Goal: Transaction & Acquisition: Purchase product/service

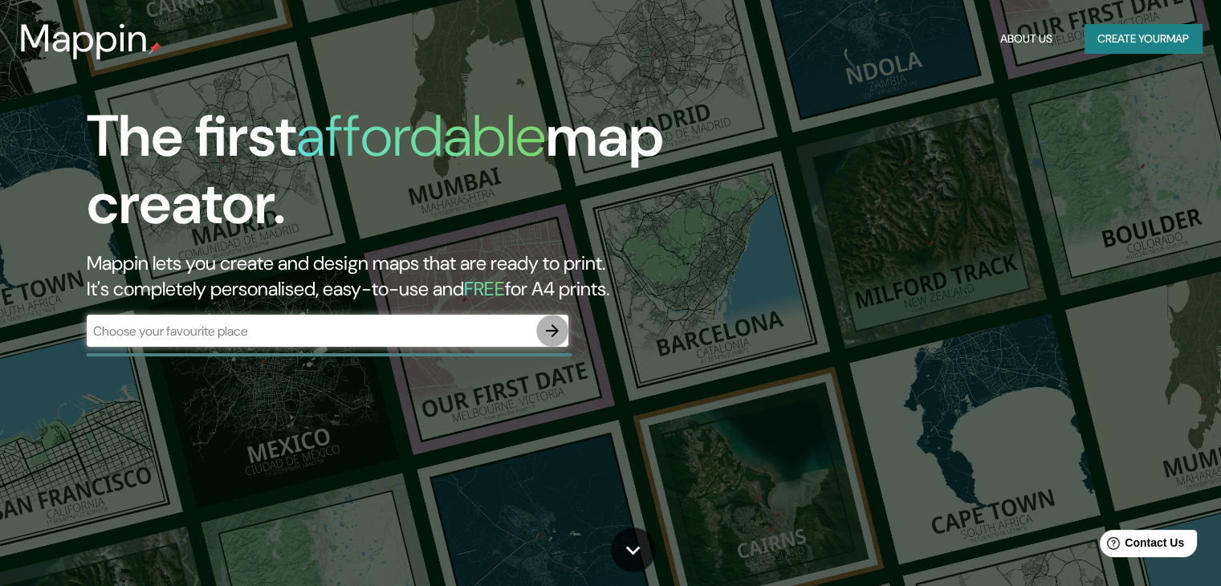
click at [554, 333] on icon "button" at bounding box center [552, 330] width 13 height 13
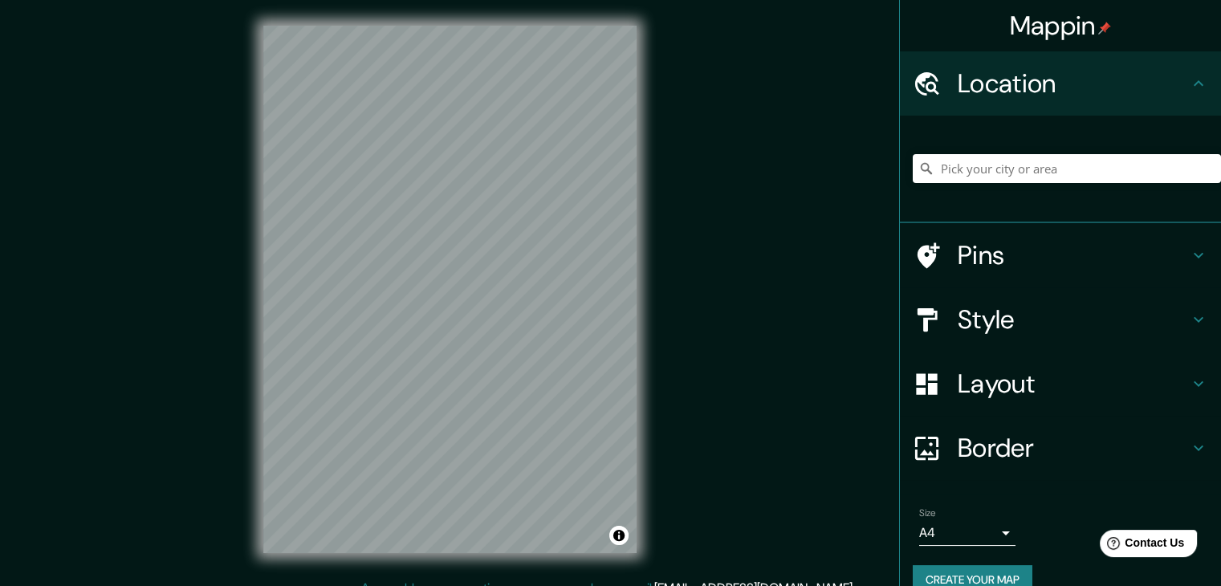
click at [665, 505] on div "Mappin Location Pins Style Layout Border Choose a border. Hint : you can make l…" at bounding box center [610, 302] width 1221 height 604
click at [974, 172] on input "Pick your city or area" at bounding box center [1067, 168] width 308 height 29
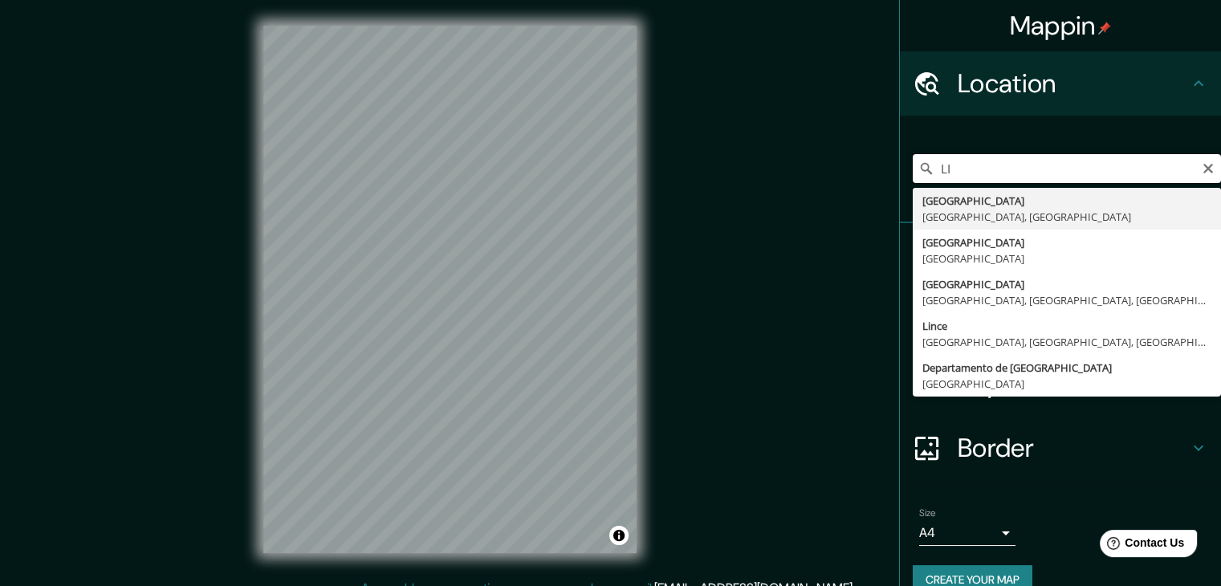
type input "L"
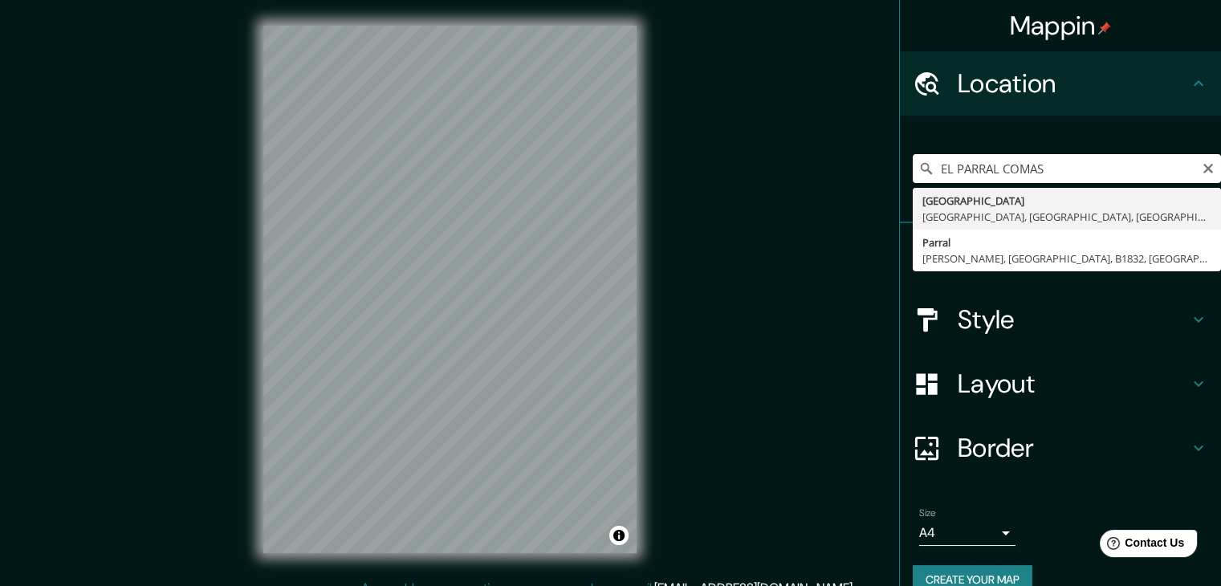
type input "[GEOGRAPHIC_DATA], [GEOGRAPHIC_DATA], [GEOGRAPHIC_DATA], [GEOGRAPHIC_DATA]"
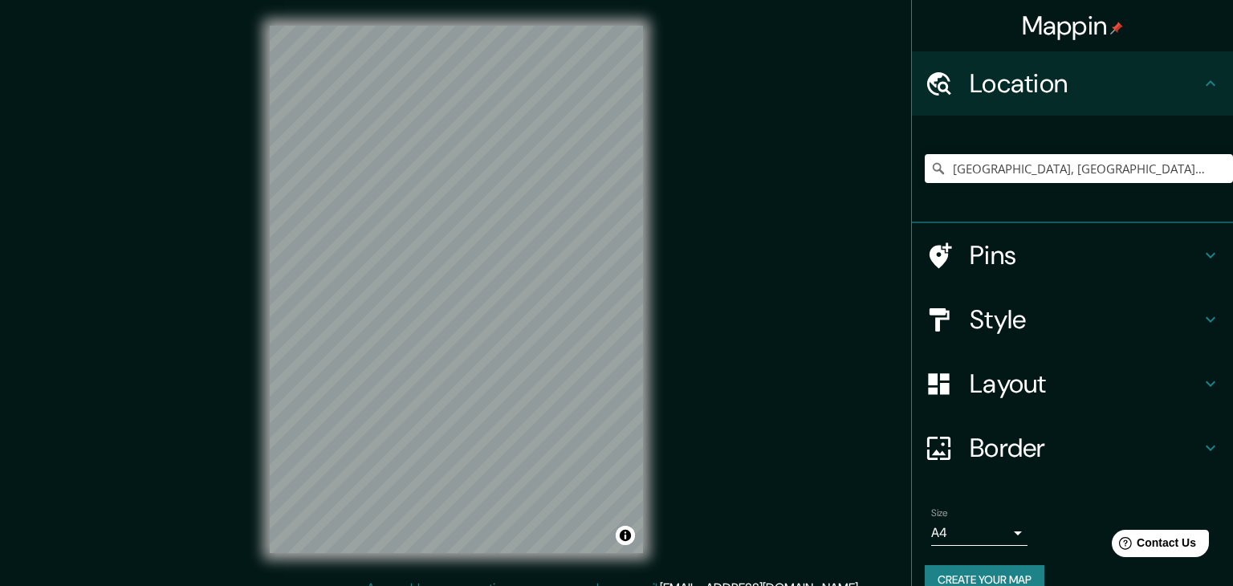
click at [992, 531] on body "Mappin Location [GEOGRAPHIC_DATA], [GEOGRAPHIC_DATA], [GEOGRAPHIC_DATA], [GEOGR…" at bounding box center [616, 293] width 1233 height 586
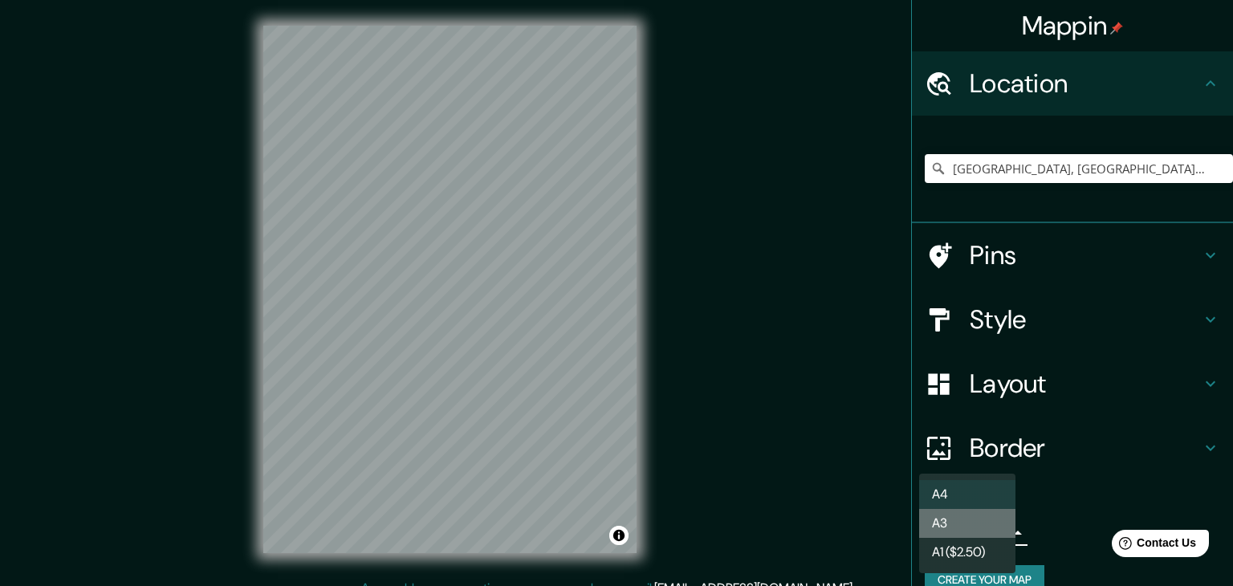
click at [976, 518] on li "A3" at bounding box center [967, 523] width 96 height 29
click at [980, 536] on body "Mappin Location [GEOGRAPHIC_DATA], [GEOGRAPHIC_DATA], [GEOGRAPHIC_DATA], [GEOGR…" at bounding box center [616, 293] width 1233 height 586
click at [981, 490] on li "A4" at bounding box center [967, 494] width 96 height 29
type input "single"
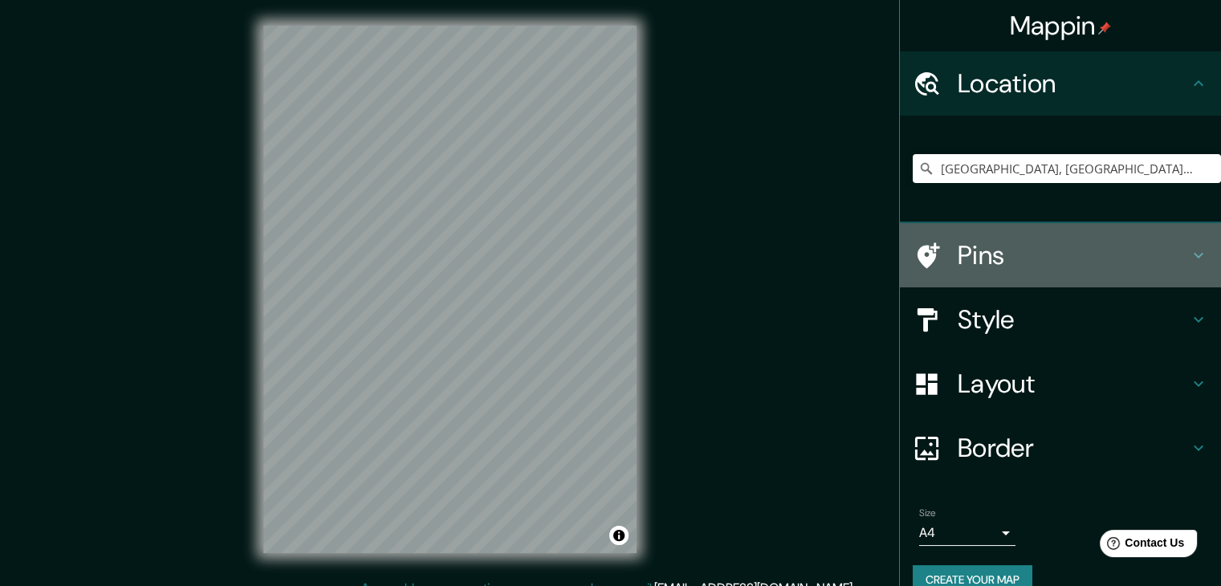
click at [1192, 260] on icon at bounding box center [1198, 255] width 19 height 19
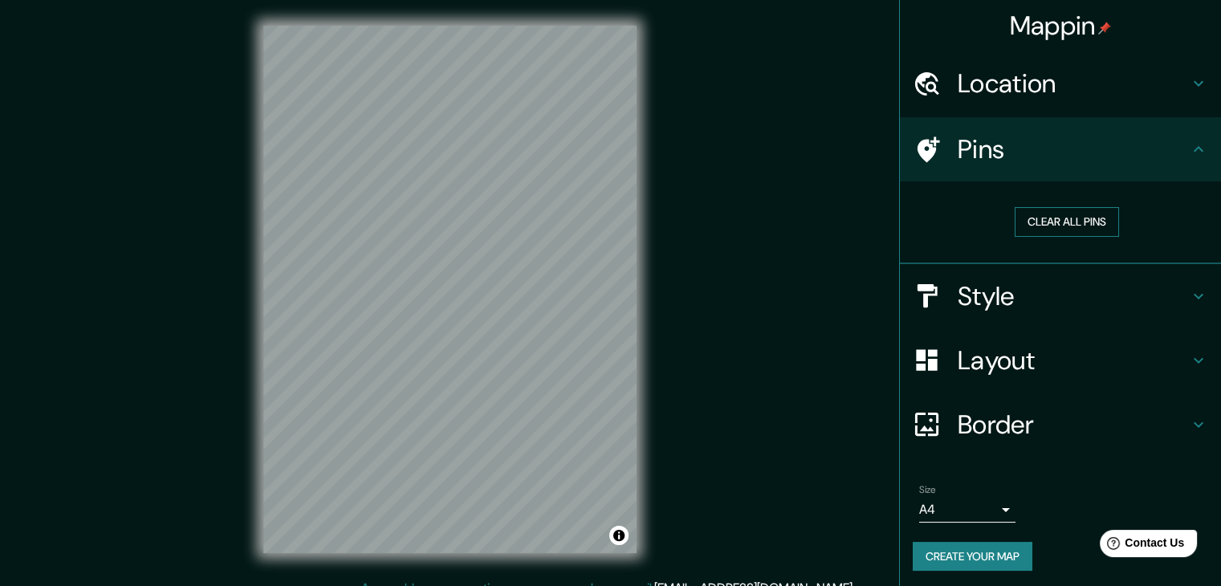
click at [1050, 219] on button "Clear all pins" at bounding box center [1067, 222] width 104 height 30
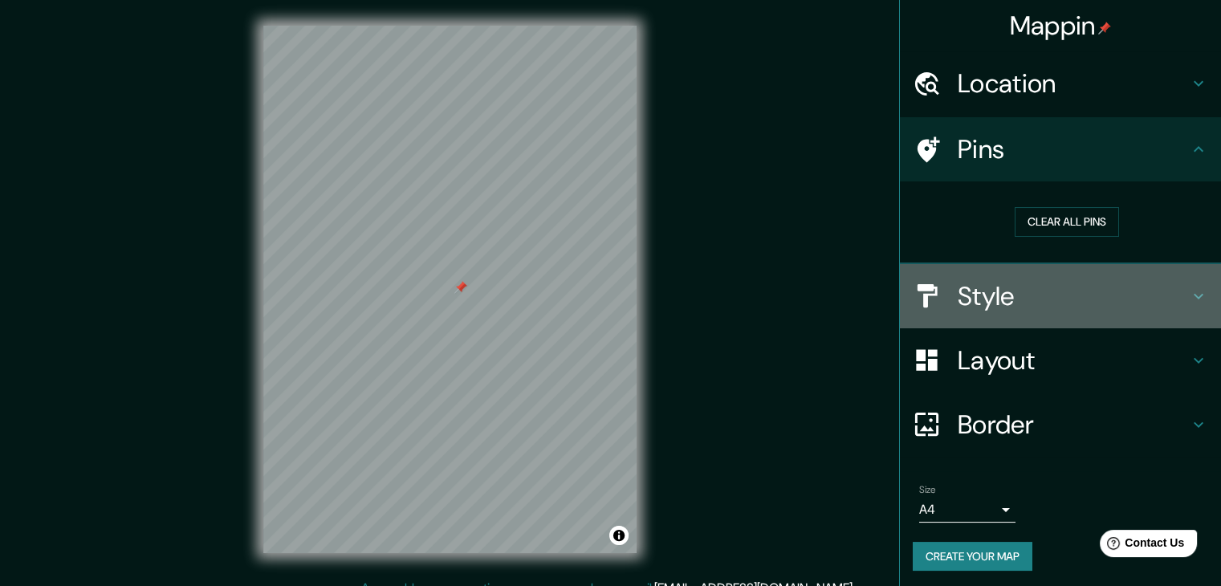
click at [1026, 293] on h4 "Style" at bounding box center [1073, 296] width 231 height 32
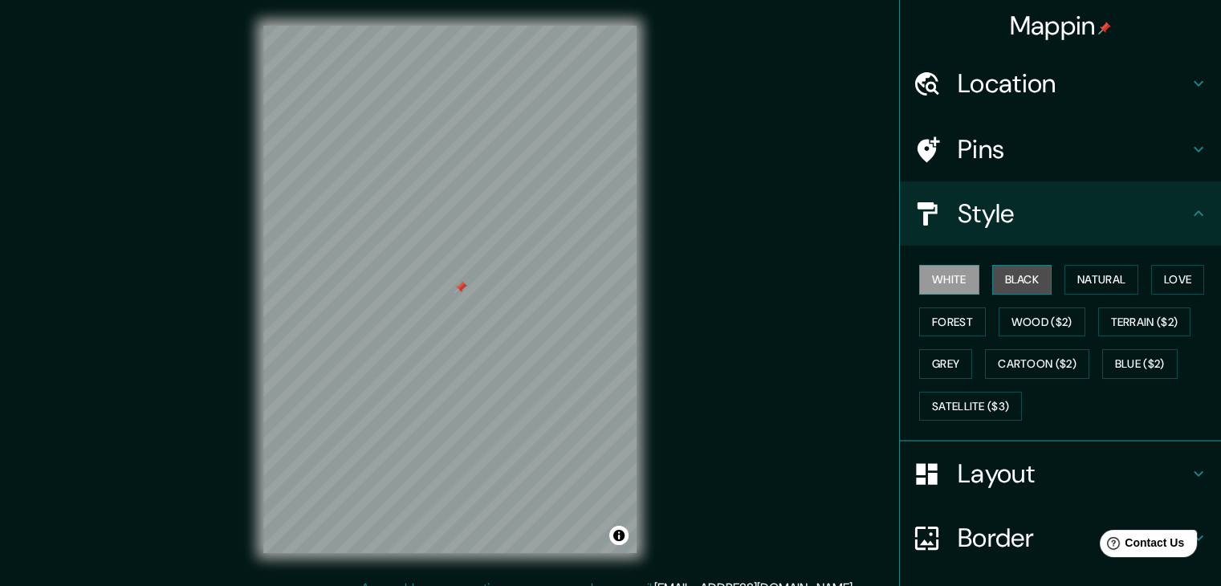
click at [1032, 273] on button "Black" at bounding box center [1022, 280] width 60 height 30
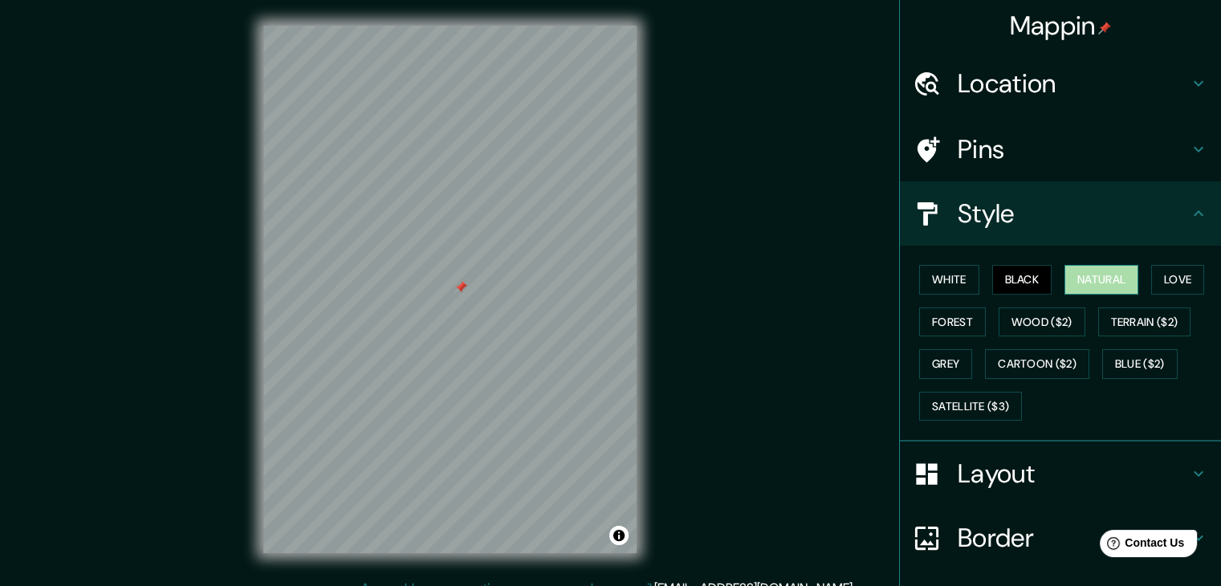
click at [1117, 282] on button "Natural" at bounding box center [1101, 280] width 74 height 30
click at [1153, 275] on button "Love" at bounding box center [1177, 280] width 53 height 30
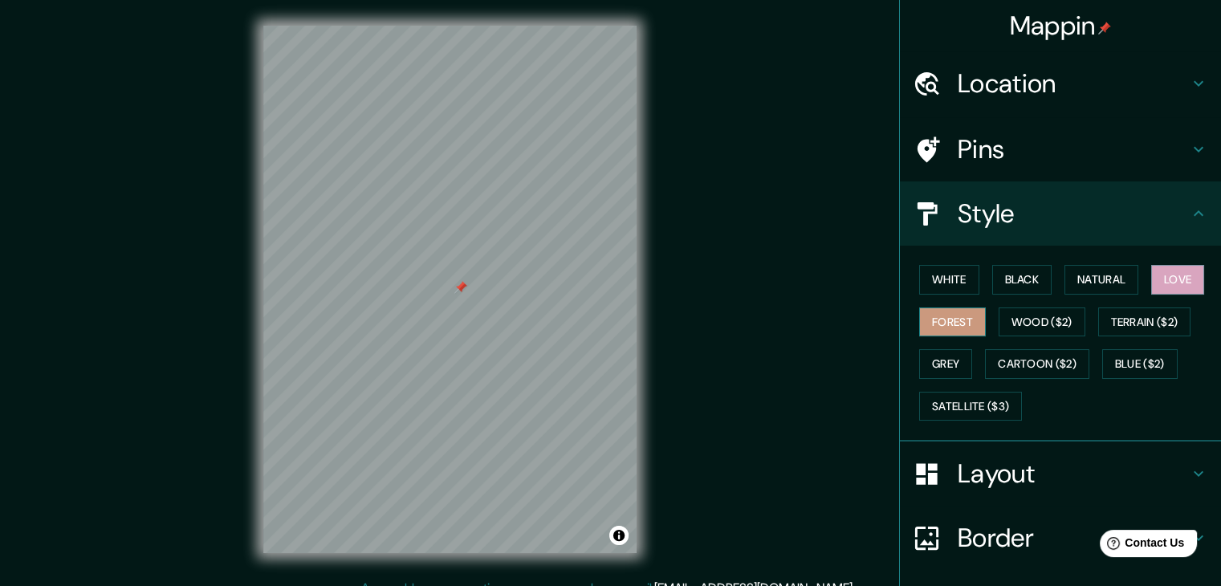
click at [938, 318] on button "Forest" at bounding box center [952, 322] width 67 height 30
click at [1064, 322] on button "Wood ($2)" at bounding box center [1042, 322] width 87 height 30
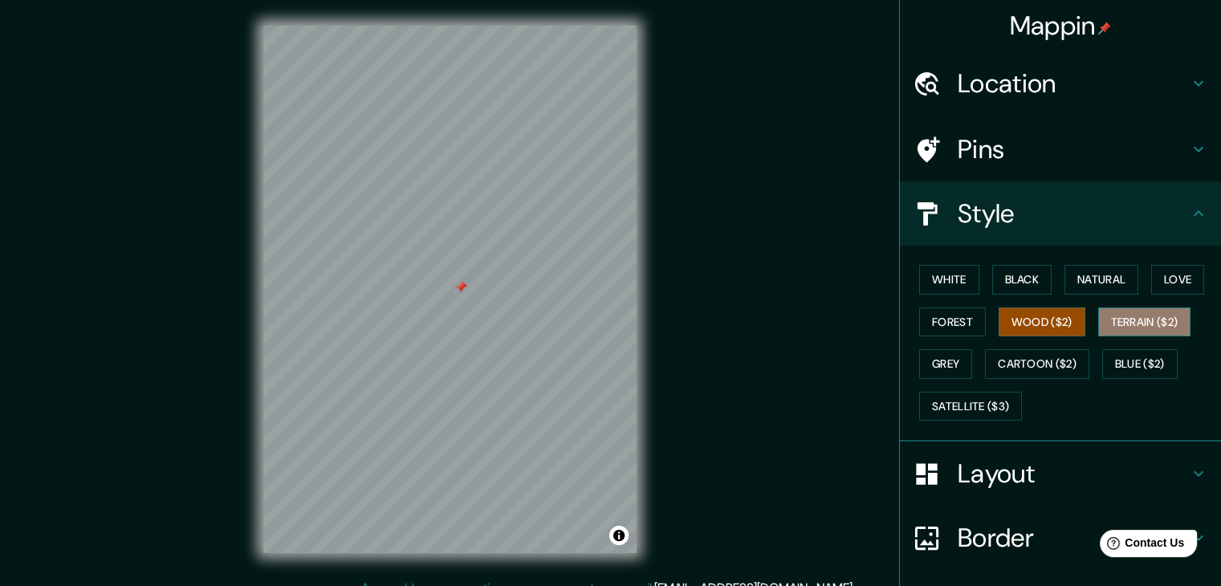
click at [1117, 319] on button "Terrain ($2)" at bounding box center [1144, 322] width 93 height 30
click at [942, 368] on button "Grey" at bounding box center [945, 364] width 53 height 30
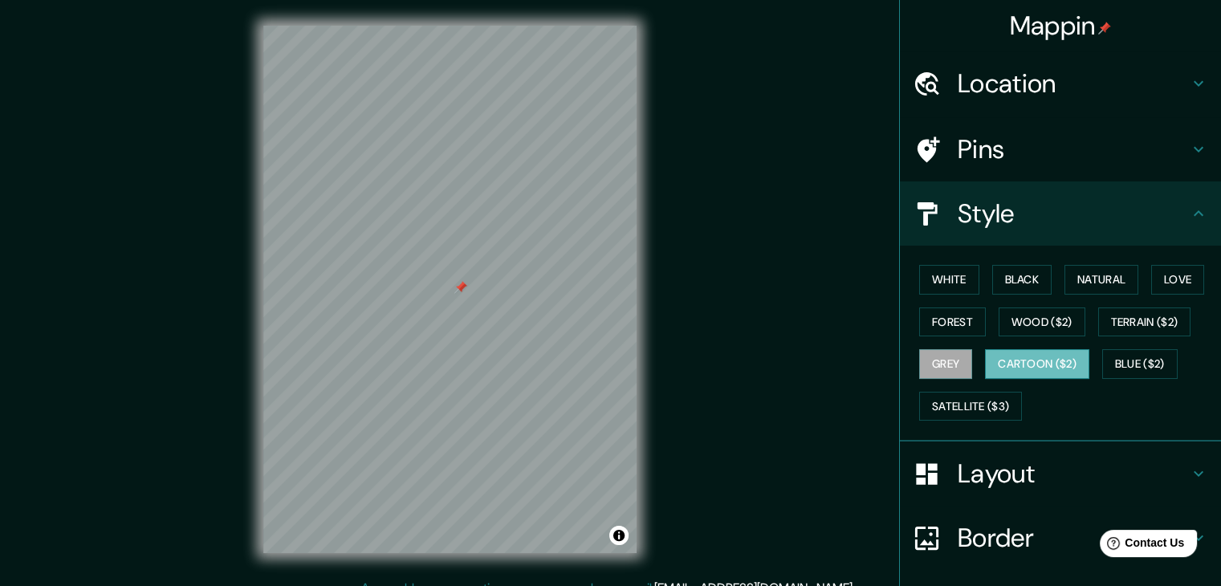
click at [1009, 361] on button "Cartoon ($2)" at bounding box center [1037, 364] width 104 height 30
click at [971, 396] on button "Satellite ($3)" at bounding box center [970, 407] width 103 height 30
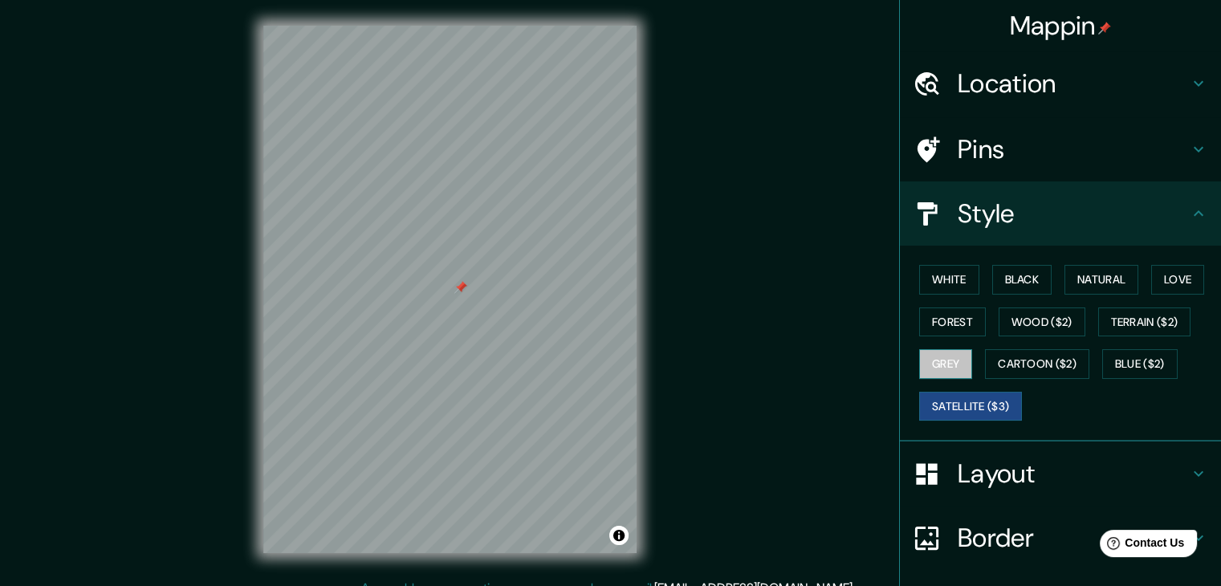
click at [930, 367] on button "Grey" at bounding box center [945, 364] width 53 height 30
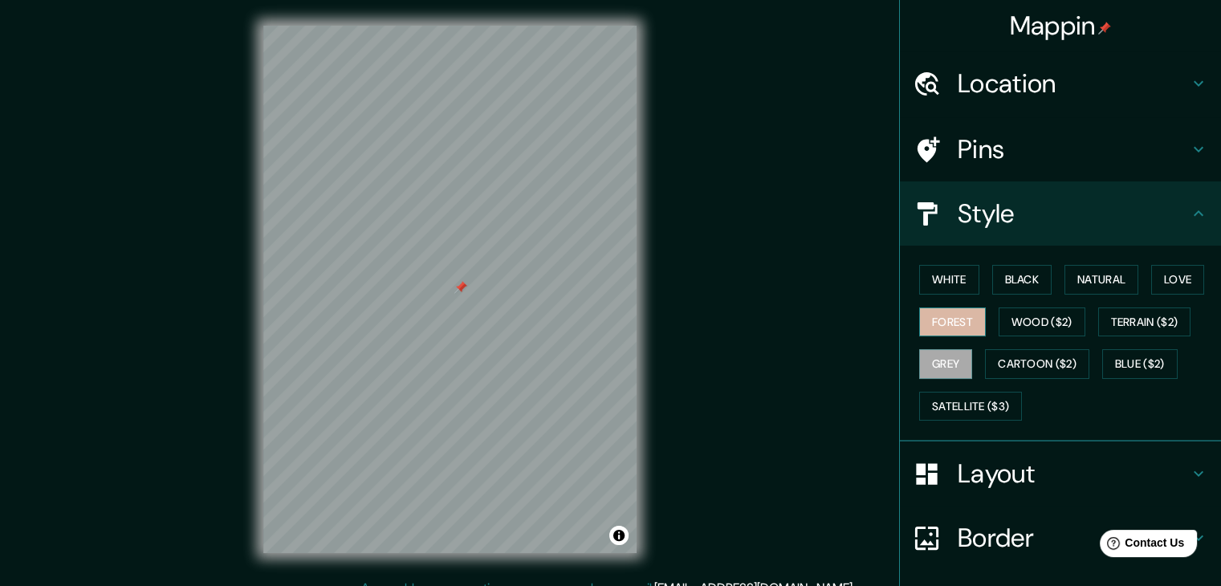
click at [952, 323] on button "Forest" at bounding box center [952, 322] width 67 height 30
click at [1121, 279] on button "Natural" at bounding box center [1101, 280] width 74 height 30
